Goal: Task Accomplishment & Management: Complete application form

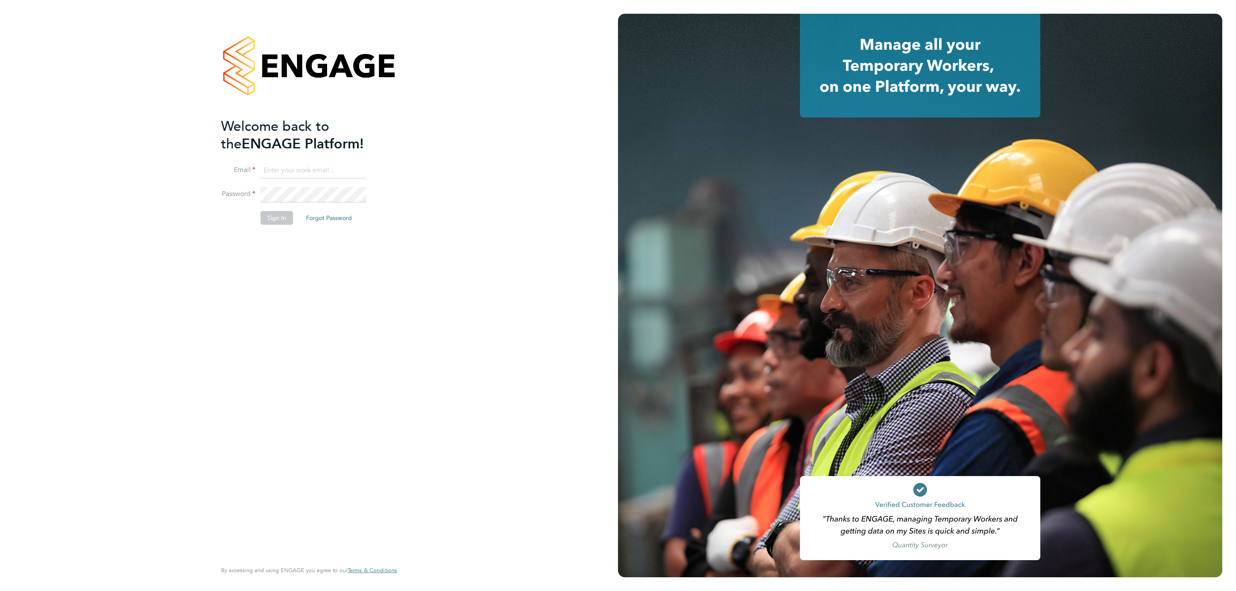
type input "Katherine.Jacobs@danielowen.co.uk"
click at [274, 221] on button "Sign In" at bounding box center [277, 218] width 33 height 14
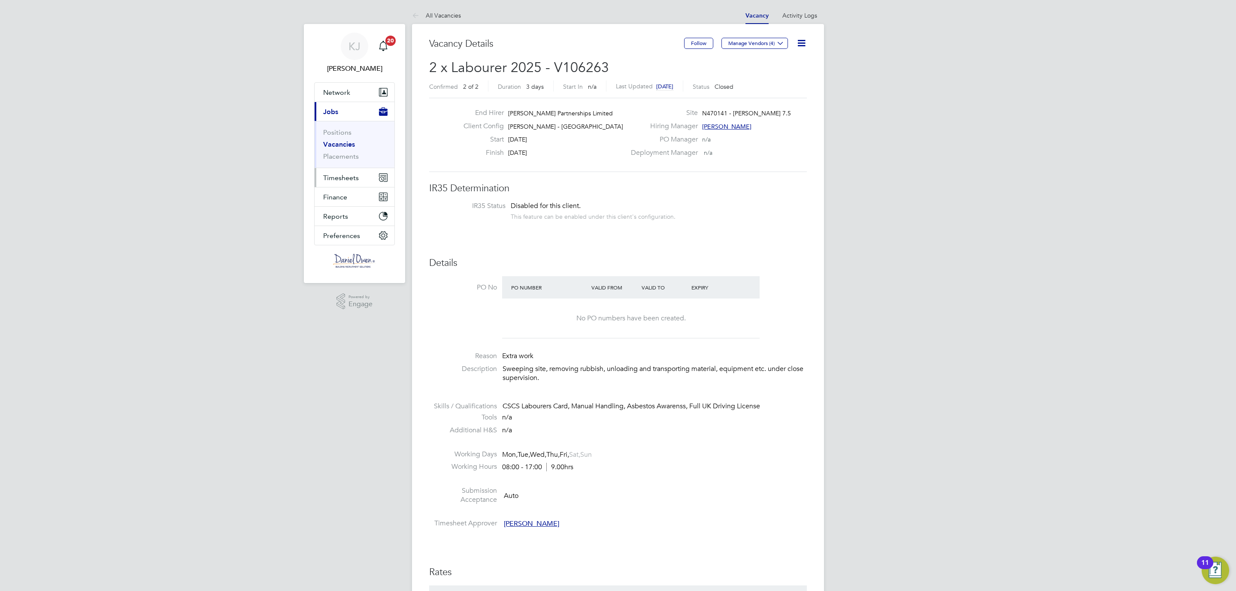
click at [334, 178] on span "Timesheets" at bounding box center [341, 178] width 36 height 8
click at [327, 176] on span "Timesheets" at bounding box center [341, 178] width 36 height 8
click at [342, 156] on link "Timesheets" at bounding box center [341, 152] width 36 height 8
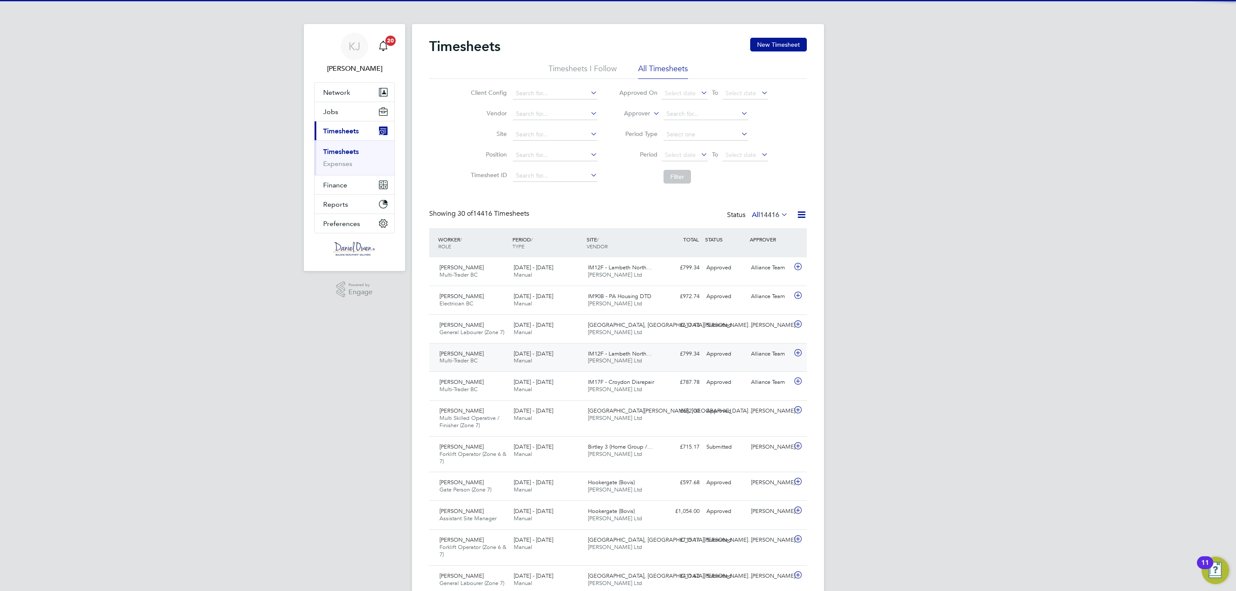
scroll to position [22, 75]
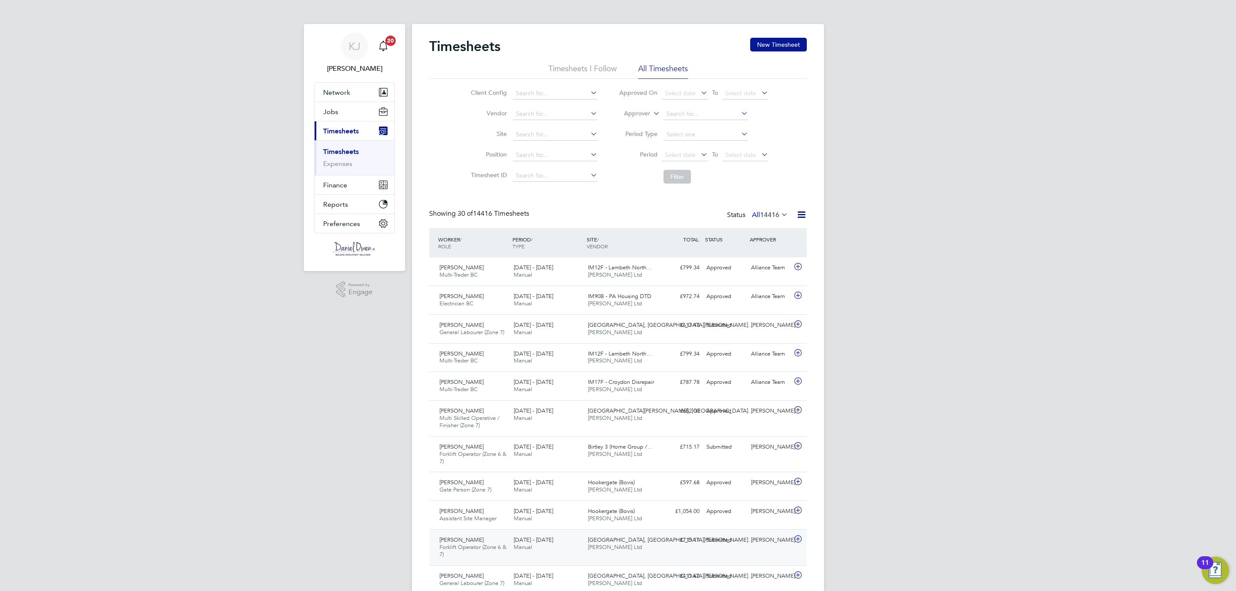
click at [588, 542] on span "Freight Village, St. Jame…" at bounding box center [671, 539] width 166 height 7
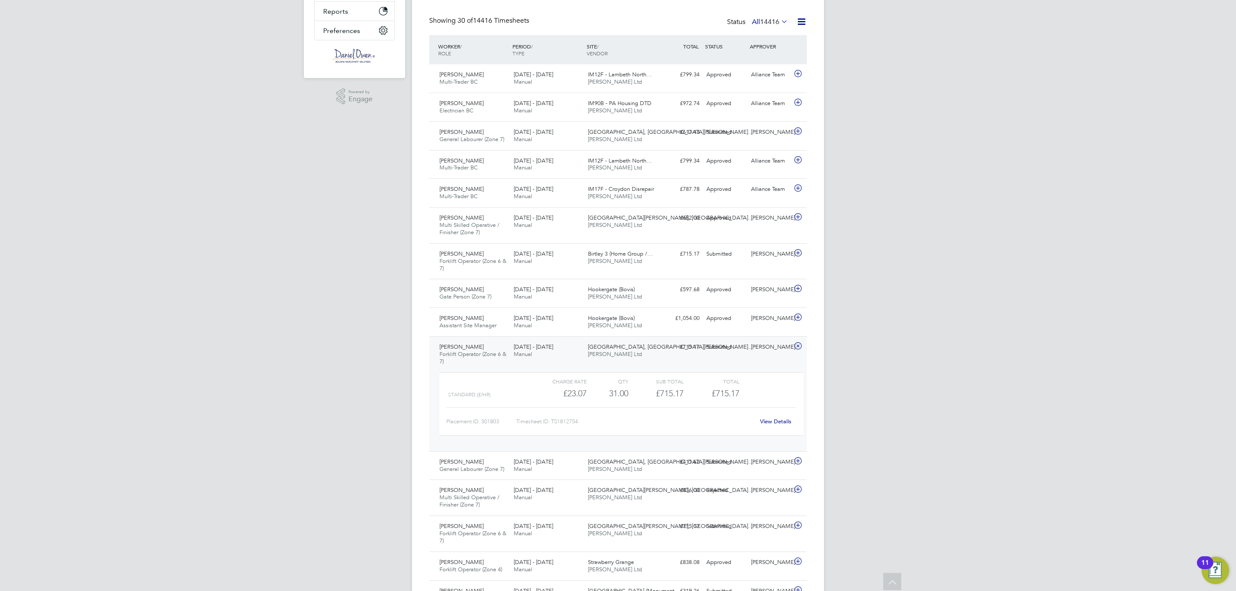
click at [763, 425] on link "View Details" at bounding box center [775, 421] width 31 height 7
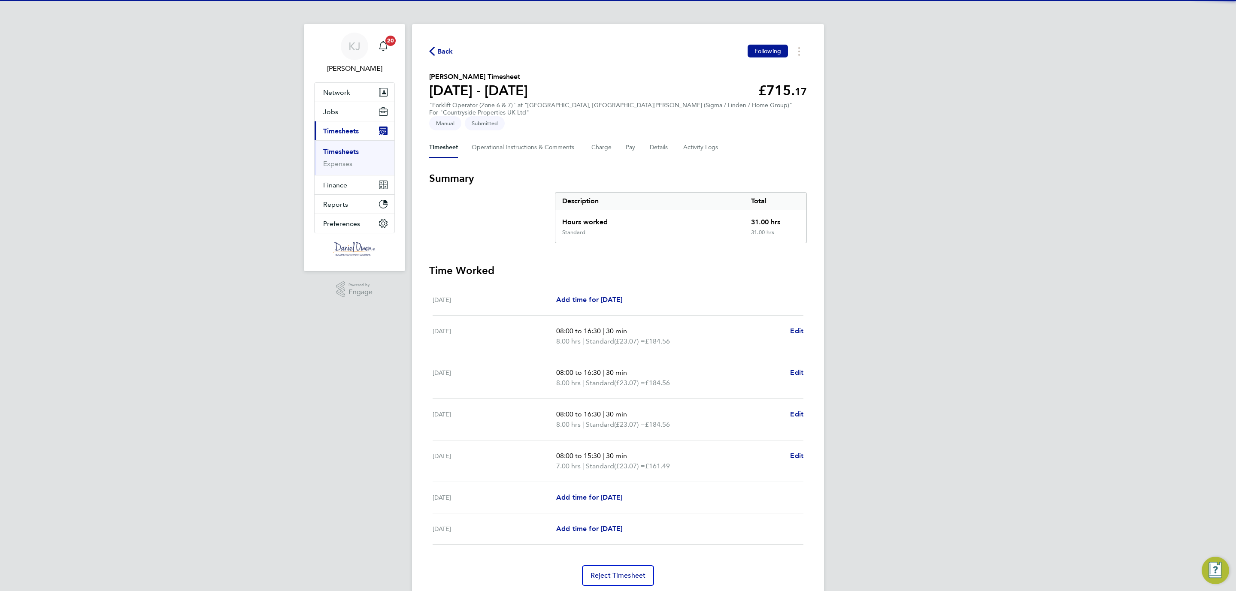
scroll to position [19, 0]
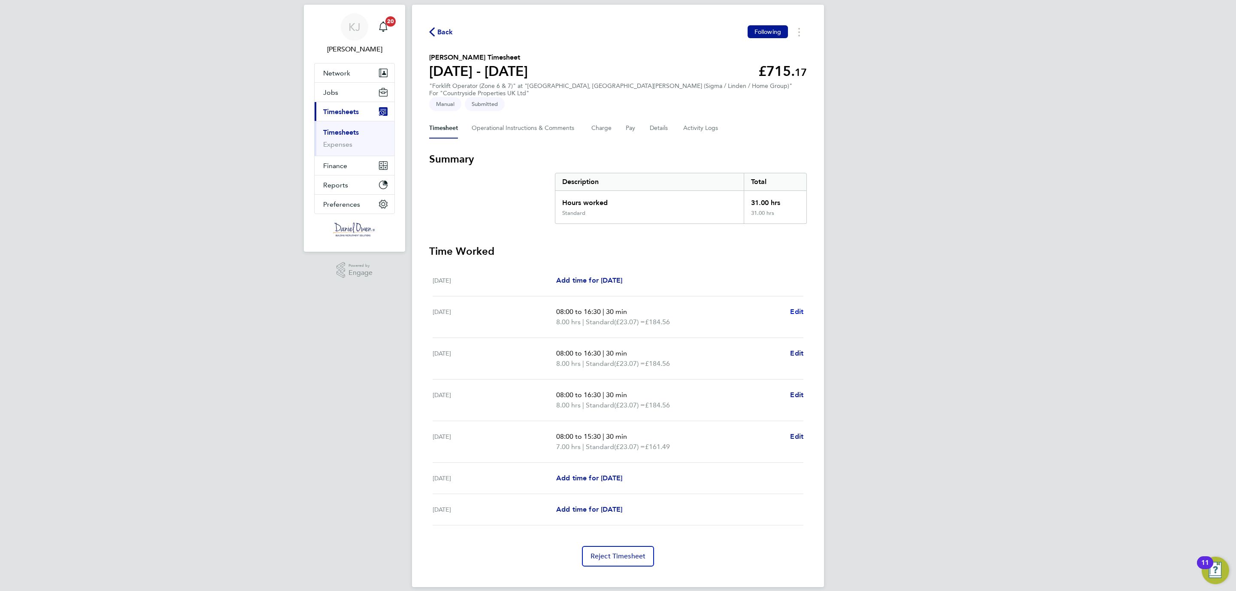
click at [799, 308] on span "Edit" at bounding box center [796, 312] width 13 height 8
select select "30"
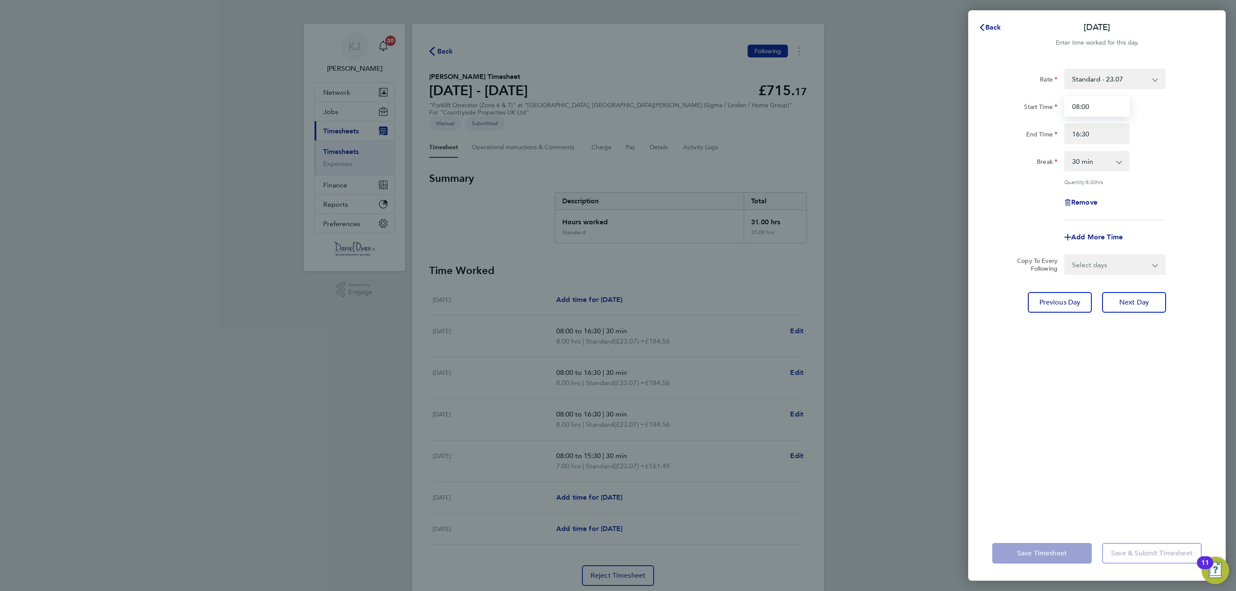
drag, startPoint x: 1091, startPoint y: 108, endPoint x: 982, endPoint y: 100, distance: 109.4
click at [982, 100] on div "Rate Standard - 23.07 Start Time 08:00 End Time 16:30 Break 0 min 15 min 30 min…" at bounding box center [1097, 292] width 258 height 468
type input "07:30"
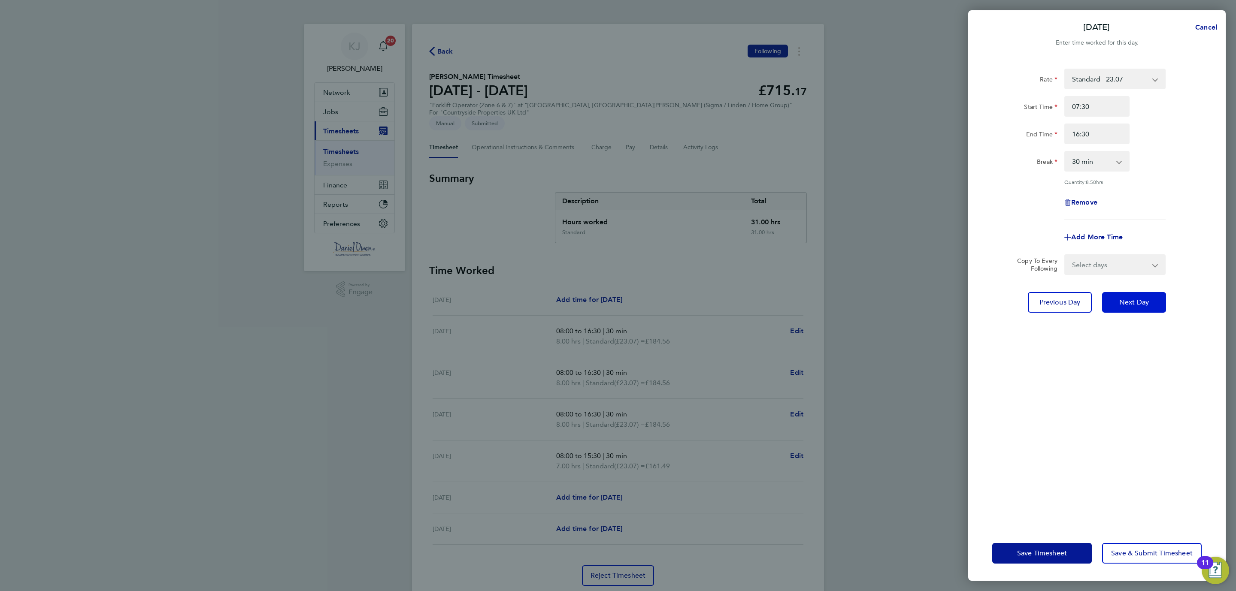
click at [1149, 297] on button "Next Day" at bounding box center [1134, 302] width 64 height 21
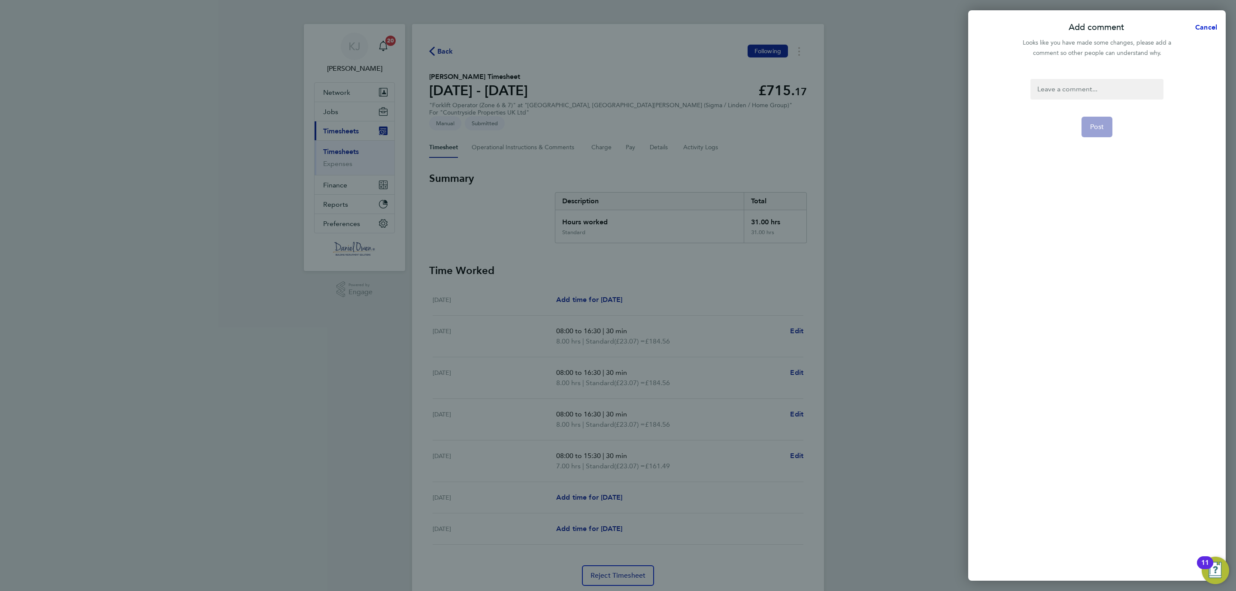
click at [1208, 23] on span "Cancel" at bounding box center [1205, 27] width 24 height 8
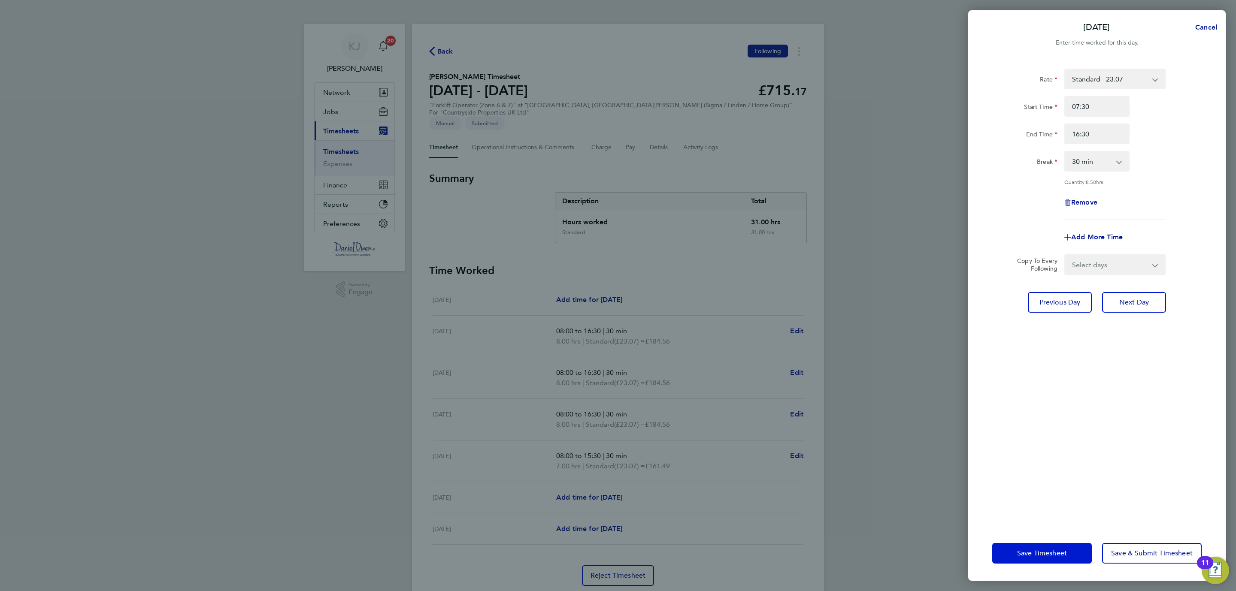
click at [1030, 558] on button "Save Timesheet" at bounding box center [1042, 553] width 100 height 21
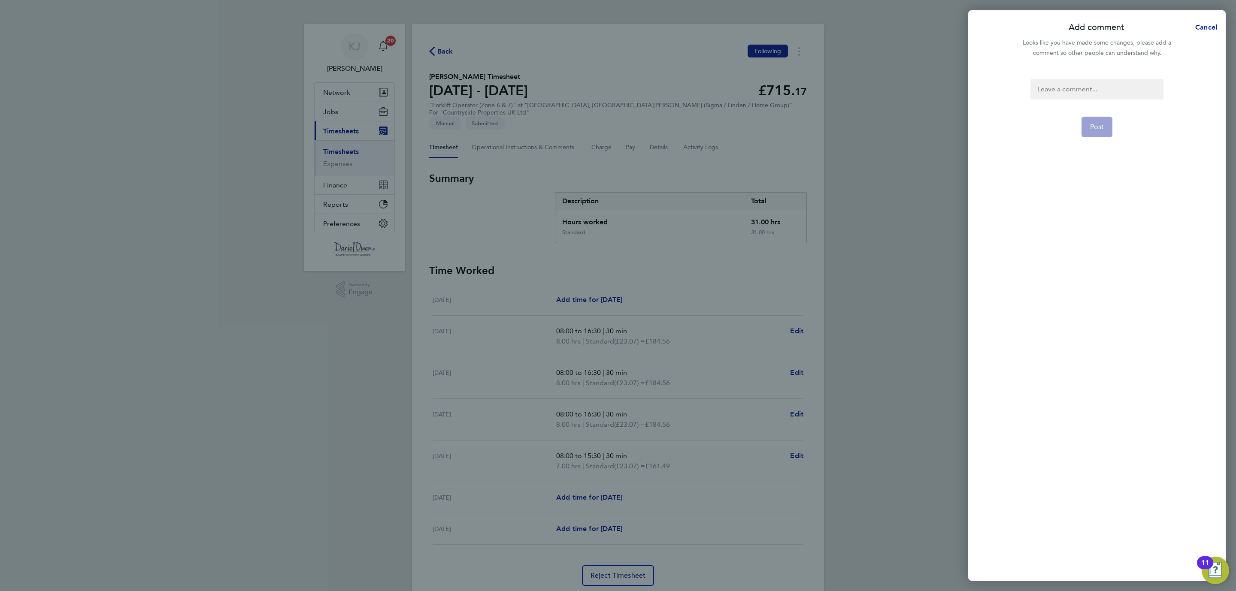
click at [1072, 85] on div at bounding box center [1096, 89] width 133 height 21
click at [1083, 79] on div at bounding box center [1096, 89] width 133 height 21
drag, startPoint x: 1086, startPoint y: 89, endPoint x: 966, endPoint y: 75, distance: 120.6
click at [966, 75] on div "Add comment Cancel Looks like you have made some changes, please add a comment …" at bounding box center [618, 295] width 1236 height 591
copy div "Wrong hours"
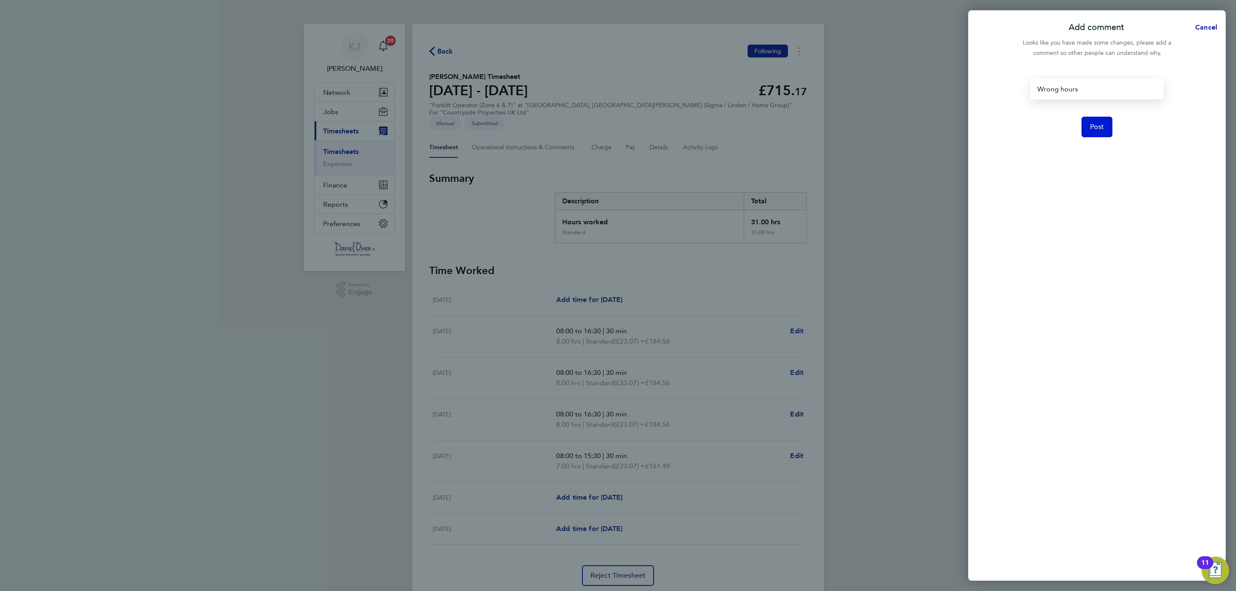
click at [1103, 125] on span "Post" at bounding box center [1097, 127] width 14 height 9
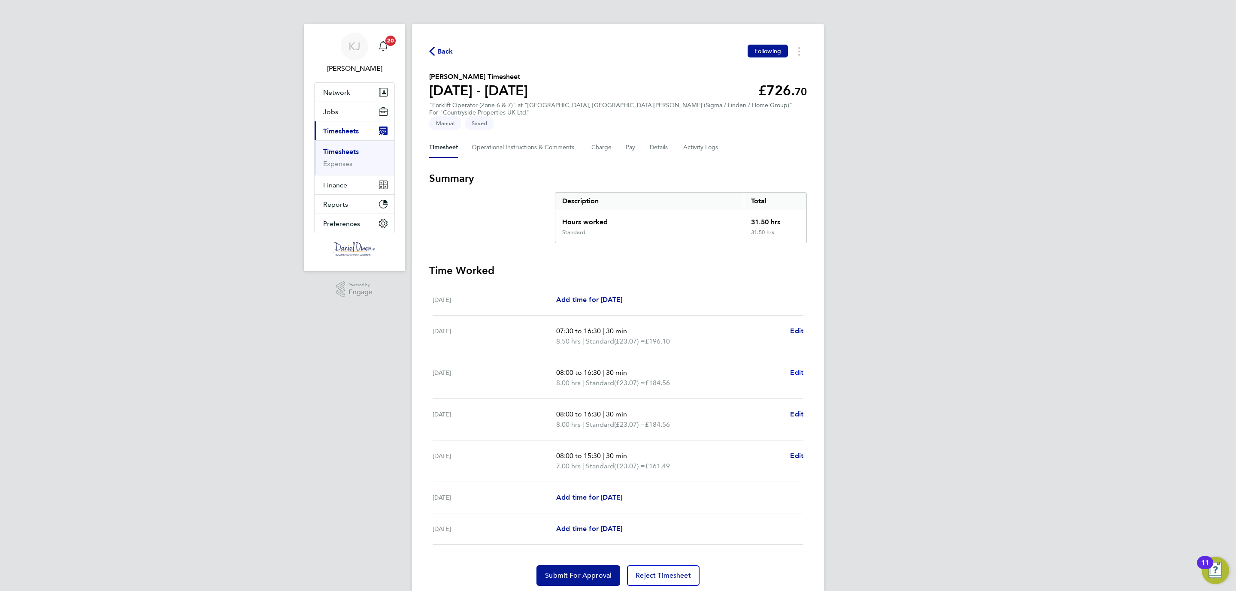
click at [796, 369] on span "Edit" at bounding box center [796, 373] width 13 height 8
select select "30"
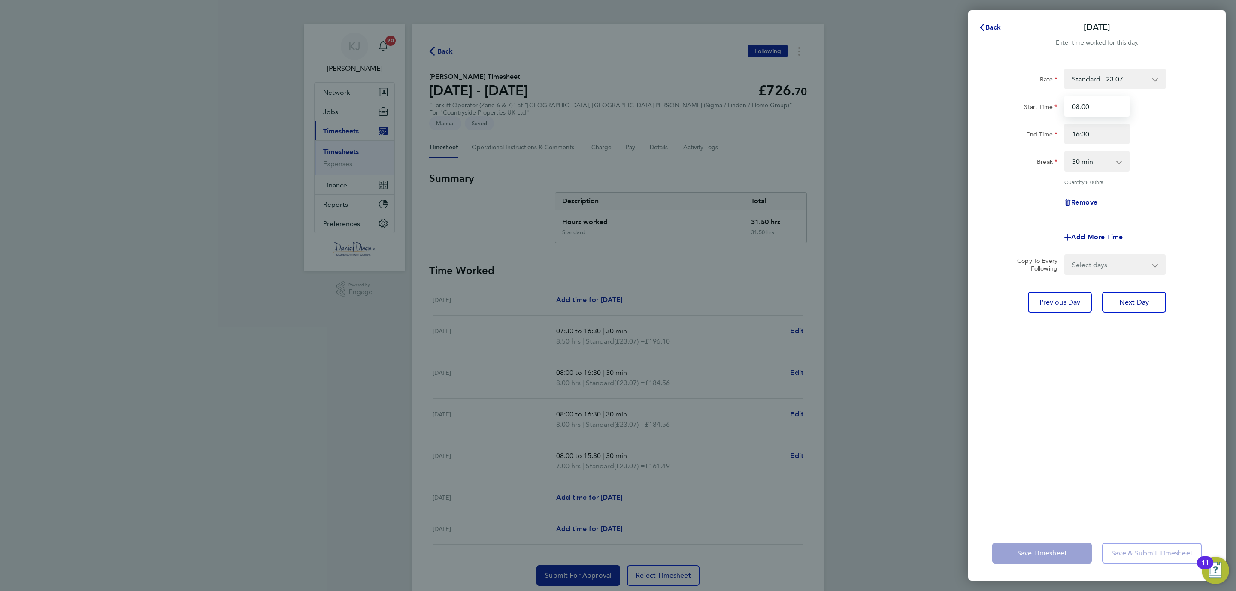
drag, startPoint x: 1106, startPoint y: 98, endPoint x: 1051, endPoint y: 102, distance: 55.5
click at [1051, 102] on div "Start Time 08:00" at bounding box center [1097, 106] width 216 height 21
type input "07:30"
click at [1089, 429] on div "Rate Standard - 23.07 Start Time 07:30 End Time 16:30 Break 0 min 15 min 30 min…" at bounding box center [1097, 292] width 258 height 468
click at [1017, 553] on span "Save Timesheet" at bounding box center [1042, 553] width 50 height 9
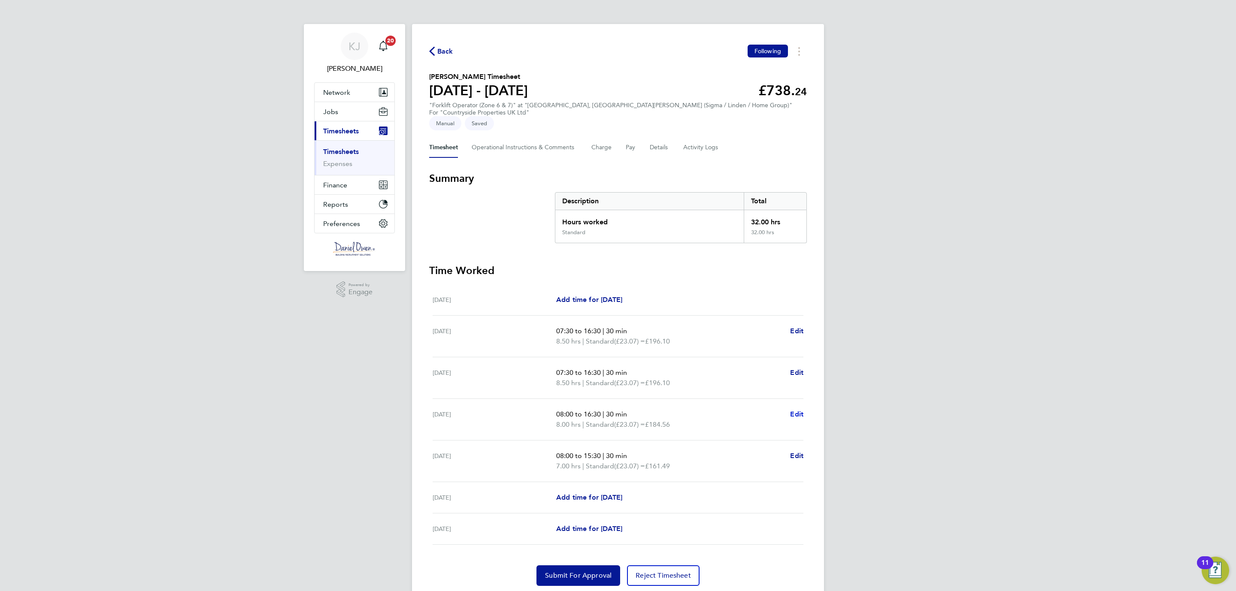
click at [793, 410] on span "Edit" at bounding box center [796, 414] width 13 height 8
select select "30"
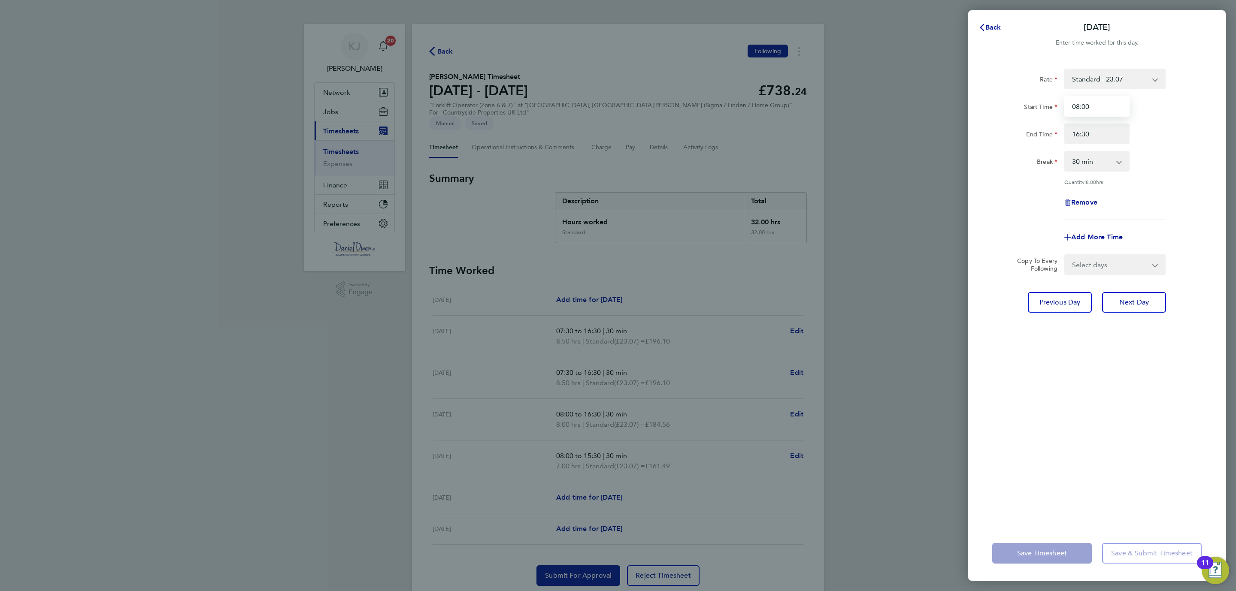
drag, startPoint x: 1103, startPoint y: 102, endPoint x: 1007, endPoint y: 102, distance: 96.1
click at [1007, 102] on div "Start Time 08:00" at bounding box center [1097, 106] width 216 height 21
type input "07:30"
click at [1070, 499] on div "Rate Standard - 23.07 Start Time 07:30 End Time 16:30 Break 0 min 15 min 30 min…" at bounding box center [1097, 292] width 258 height 468
click at [1041, 554] on span "Save Timesheet" at bounding box center [1042, 553] width 50 height 9
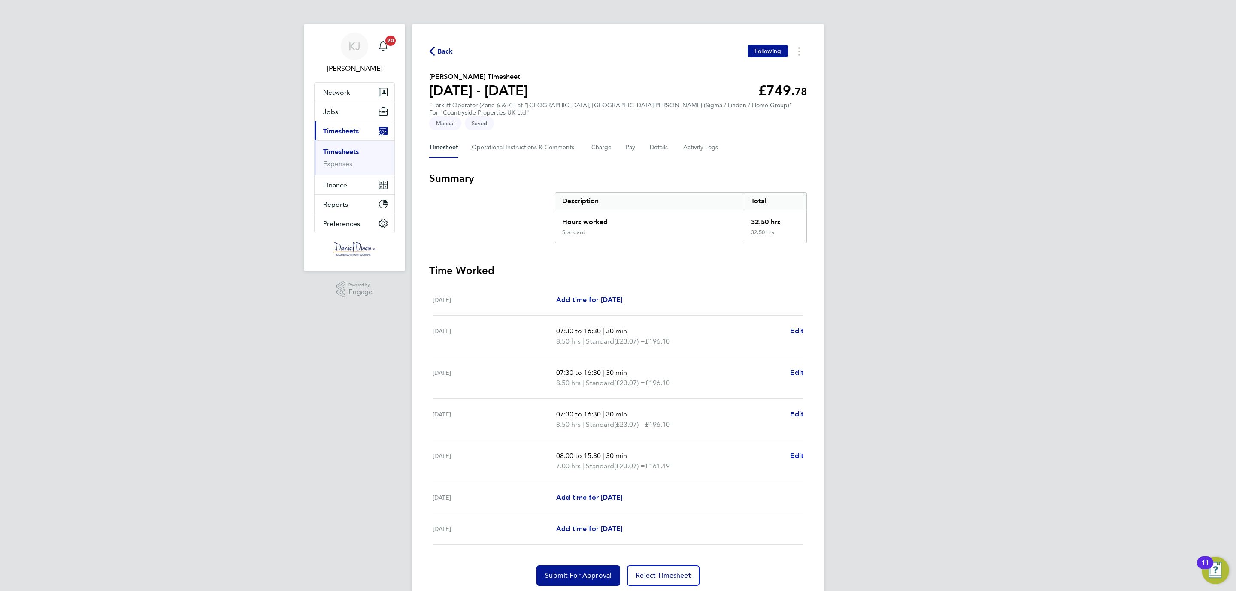
click at [796, 452] on span "Edit" at bounding box center [796, 456] width 13 height 8
select select "30"
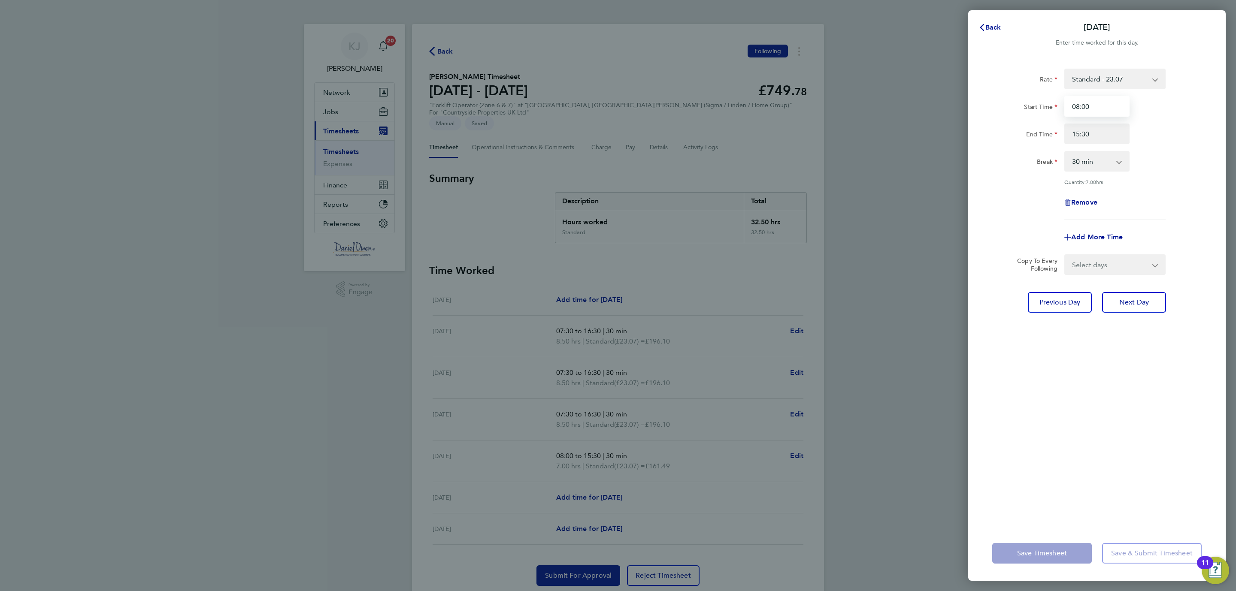
drag, startPoint x: 1091, startPoint y: 103, endPoint x: 949, endPoint y: 82, distance: 143.6
click at [949, 84] on div "Back [DATE] Enter time worked for this day. Rate Standard - 23.07 Start Time 08…" at bounding box center [618, 295] width 1236 height 591
type input "07:30"
click at [1009, 398] on div "Rate Standard - 23.07 Start Time 07:30 End Time 15:30 Break 0 min 15 min 30 min…" at bounding box center [1097, 292] width 258 height 468
drag, startPoint x: 1057, startPoint y: 554, endPoint x: 893, endPoint y: 524, distance: 167.0
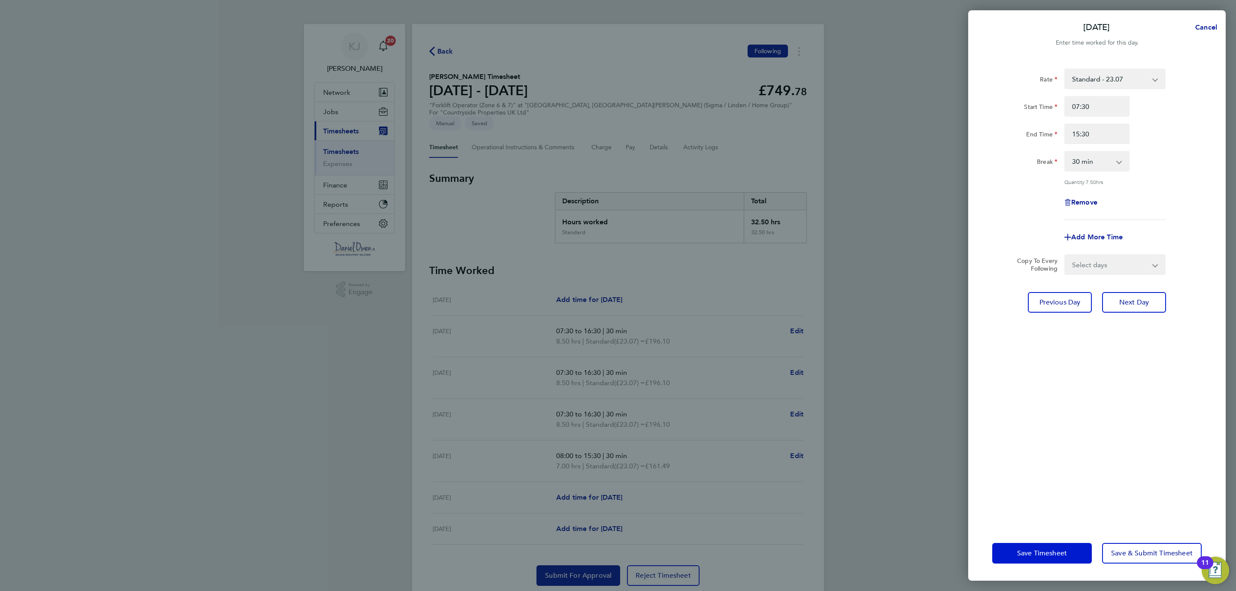
click at [1057, 554] on span "Save Timesheet" at bounding box center [1042, 553] width 50 height 9
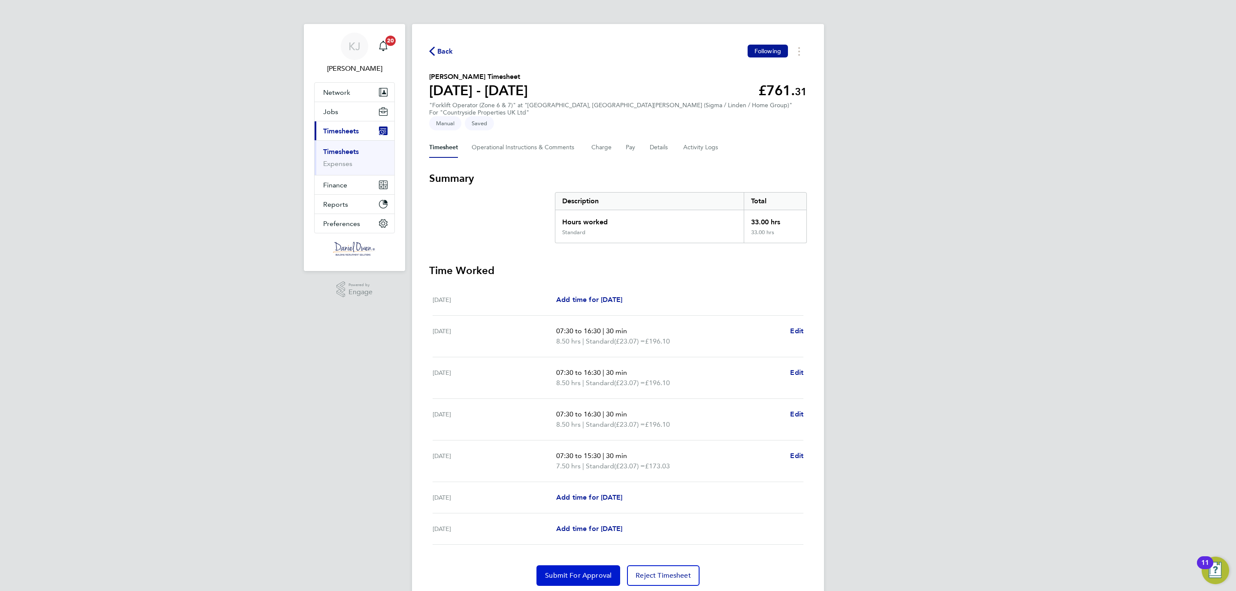
click at [567, 572] on span "Submit For Approval" at bounding box center [578, 576] width 67 height 9
